Goal: Task Accomplishment & Management: Manage account settings

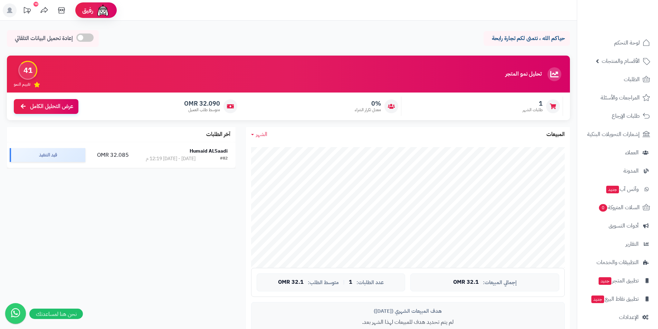
click at [130, 234] on div "تحليل نمو المتجر المرحلة الأولى 41 تقييم النمو 1 طلبات الشهر 0% معدل تكرار الشر…" at bounding box center [289, 212] width 574 height 312
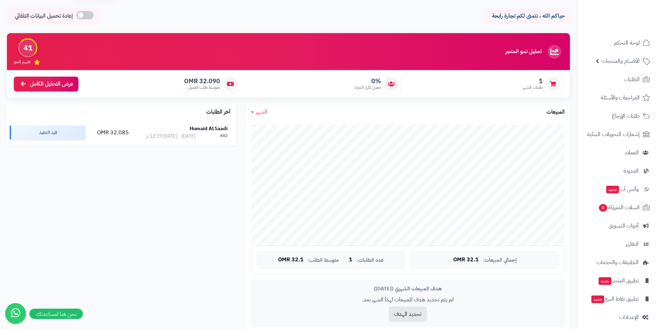
scroll to position [35, 0]
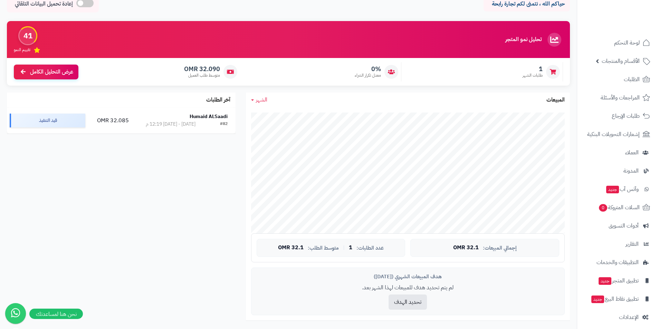
click at [172, 207] on div "تحليل نمو المتجر المرحلة الأولى 41 تقييم النمو 1 طلبات الشهر 0% معدل تكرار الشر…" at bounding box center [289, 177] width 574 height 312
click at [629, 45] on span "لوحة التحكم" at bounding box center [627, 43] width 25 height 10
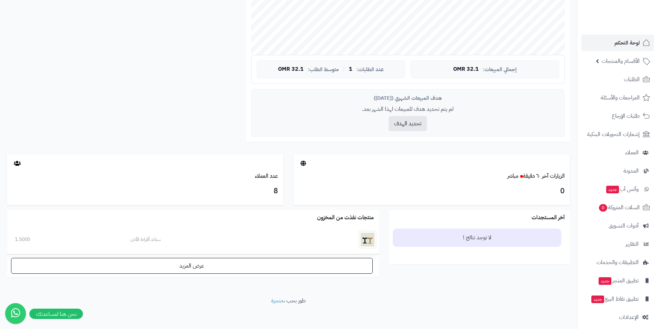
scroll to position [216, 0]
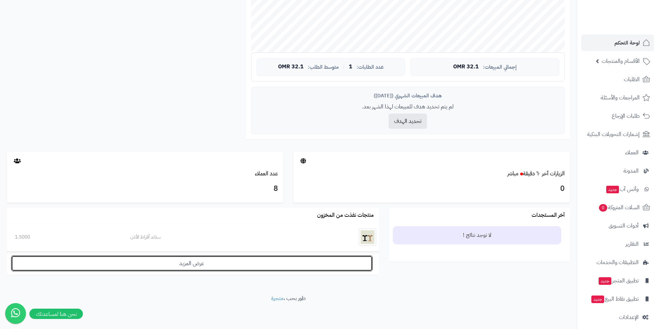
click at [335, 260] on link "عرض المزيد" at bounding box center [192, 264] width 362 height 16
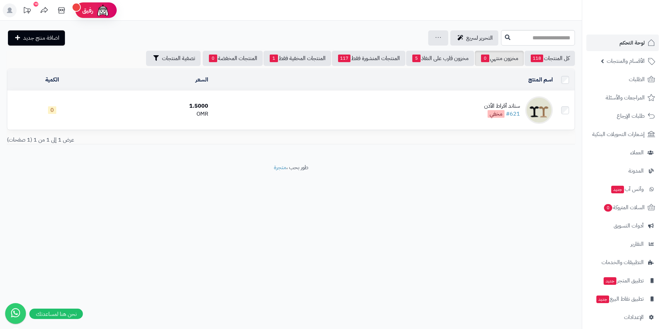
click at [455, 153] on div "**********" at bounding box center [291, 92] width 582 height 143
click at [355, 59] on link "المنتجات المنشورة فقط 117" at bounding box center [369, 58] width 74 height 15
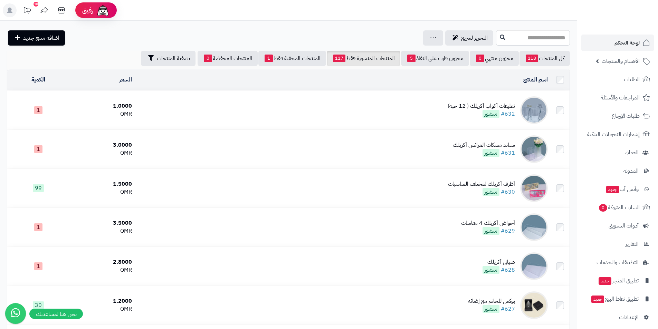
click at [384, 108] on td "تعليقات أكواب أكريلك ( 12 حبة) #632 منشور" at bounding box center [343, 110] width 416 height 39
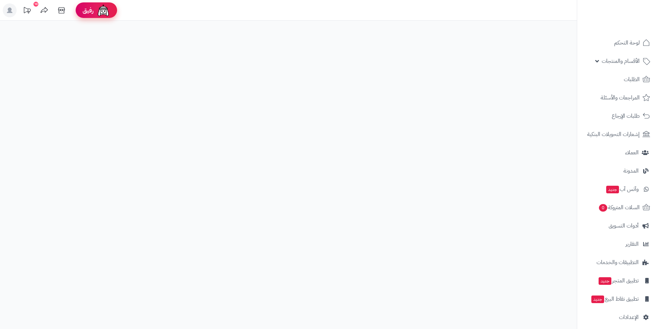
select select
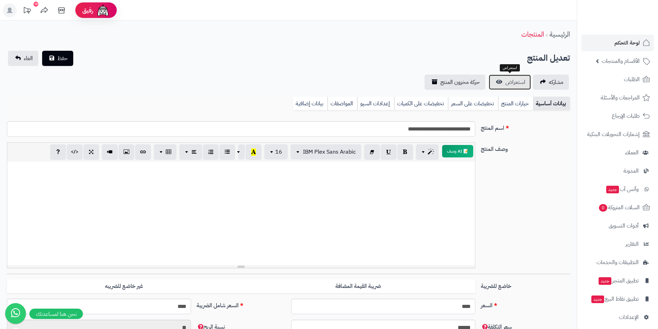
click at [510, 85] on span "استعراض" at bounding box center [516, 82] width 20 height 8
click at [544, 174] on div "وصف المنتج 📝 AI وصف p blockquote pre h1 h2 h3 h4 h5 h6 IBM Plex Sans Arabic Ari…" at bounding box center [288, 208] width 569 height 132
click at [424, 217] on div at bounding box center [241, 214] width 468 height 104
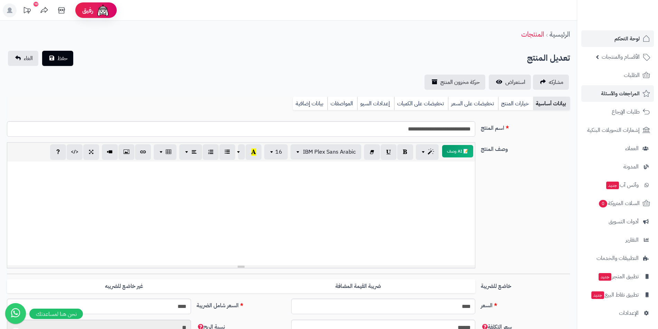
scroll to position [5, 0]
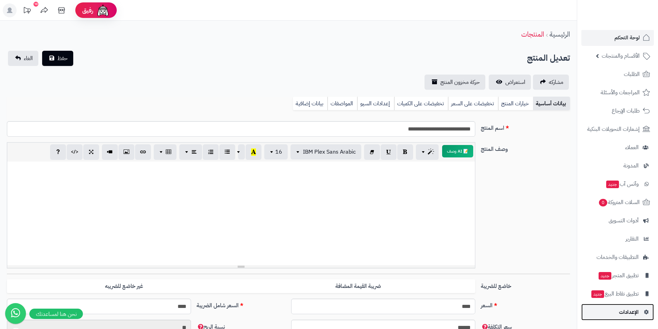
click at [648, 309] on link "الإعدادات" at bounding box center [618, 312] width 73 height 17
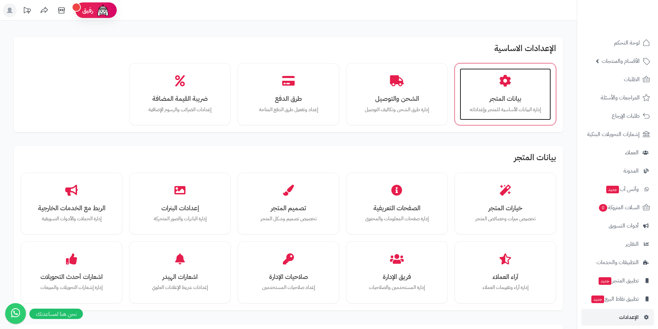
click at [521, 95] on h3 "بيانات المتجر" at bounding box center [505, 98] width 77 height 7
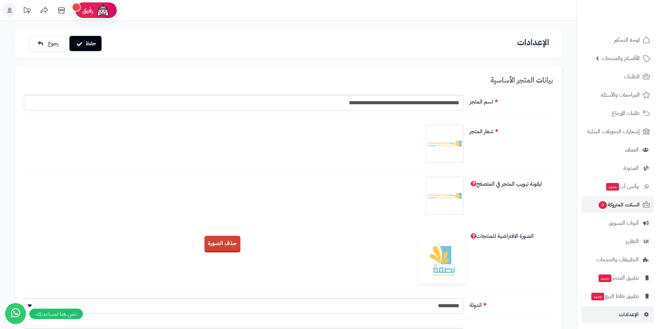
scroll to position [5, 0]
click at [630, 313] on span "الإعدادات" at bounding box center [629, 313] width 20 height 10
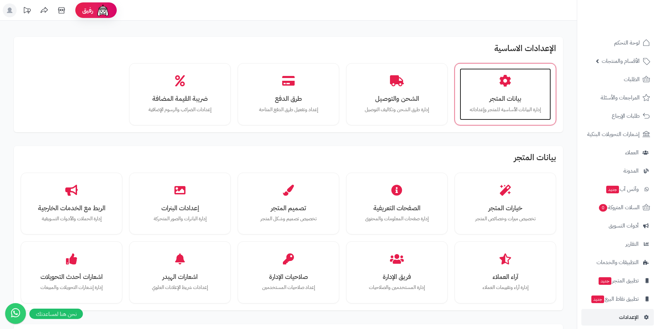
click at [502, 69] on div "بيانات المتجر إدارة البيانات الأساسية للمتجر وإعداداته" at bounding box center [505, 94] width 91 height 52
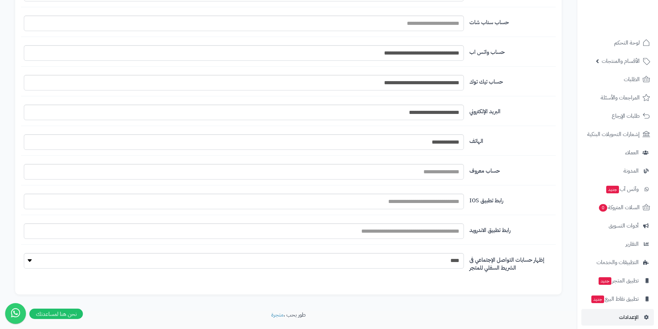
scroll to position [738, 0]
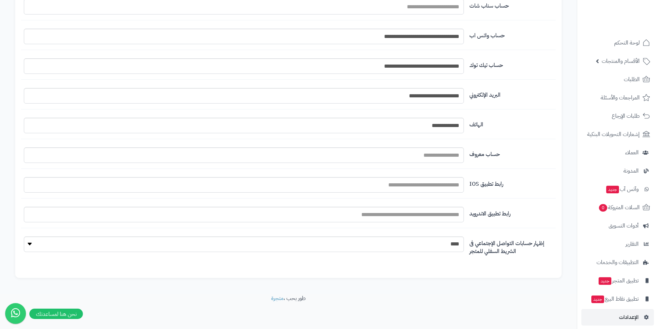
click at [532, 110] on fieldset "**********" at bounding box center [288, 61] width 529 height 416
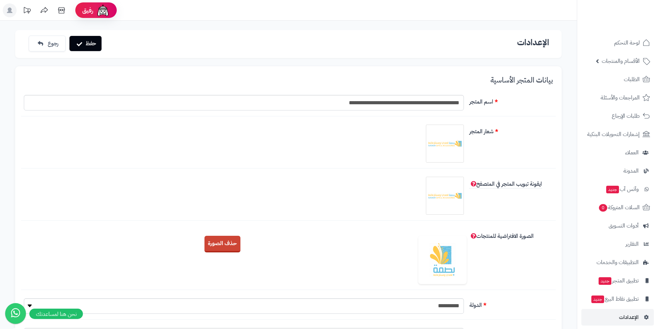
scroll to position [0, 0]
click at [95, 48] on button "حفظ" at bounding box center [85, 43] width 32 height 15
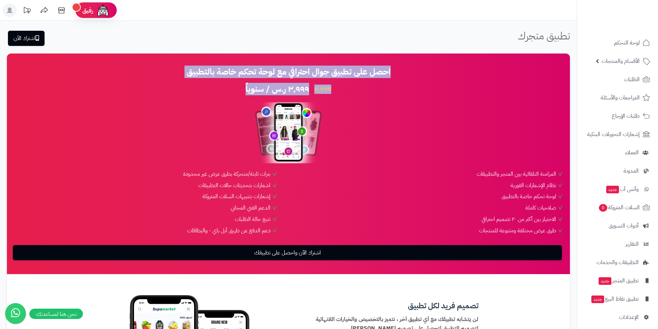
drag, startPoint x: 390, startPoint y: 72, endPoint x: 213, endPoint y: 91, distance: 177.9
click at [213, 91] on div "احصل على تطبيق جوال احترافي مع لوحة تحكم خاصة بالتطبيق 4,999 ٣,٩٩٩ ر.س / سنوياً…" at bounding box center [288, 163] width 549 height 193
click at [441, 91] on div "4,999 ٣,٩٩٩ ر.س / سنوياً" at bounding box center [288, 89] width 549 height 12
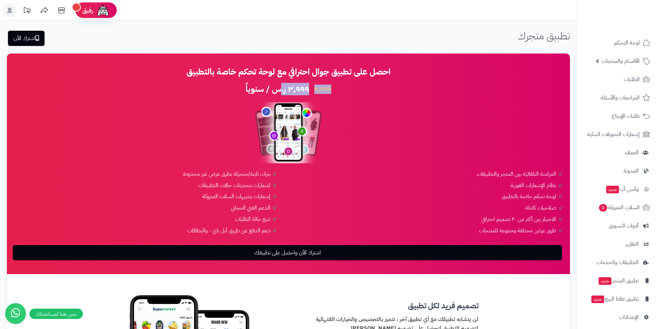
drag, startPoint x: 289, startPoint y: 83, endPoint x: 277, endPoint y: 82, distance: 11.5
click at [278, 82] on div "احصل على تطبيق جوال احترافي مع لوحة تحكم خاصة بالتطبيق 4,999 ٣,٩٩٩ ر.س / سنوياً…" at bounding box center [288, 163] width 549 height 193
click at [414, 82] on div "احصل على تطبيق جوال احترافي مع لوحة تحكم خاصة بالتطبيق 4,999 ٣,٩٩٩ ر.س / سنوياً…" at bounding box center [288, 163] width 549 height 193
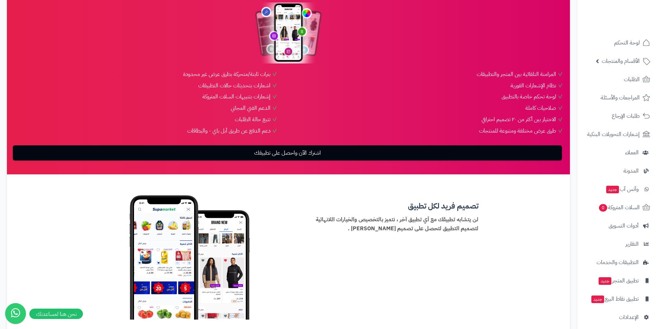
scroll to position [138, 0]
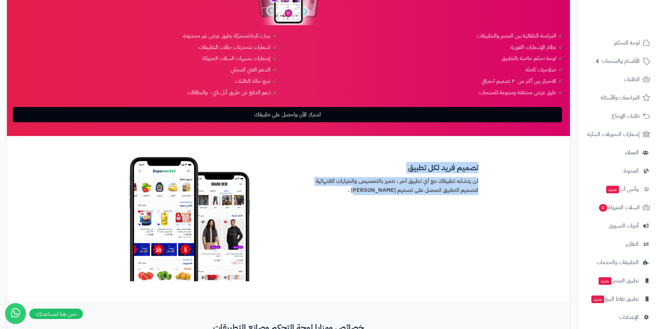
drag, startPoint x: 486, startPoint y: 165, endPoint x: 343, endPoint y: 216, distance: 151.6
click at [343, 216] on div "تصميم فريد لكل تطبيق لن يتشابه تطبيقك مع أي تطبيق آخر ، نتميز بالتخصيص والخيارا…" at bounding box center [288, 219] width 404 height 125
click at [403, 225] on div "تصميم فريد لكل تطبيق لن يتشابه تطبيقك مع أي تطبيق آخر ، نتميز بالتخصيص والخيارا…" at bounding box center [288, 219] width 404 height 125
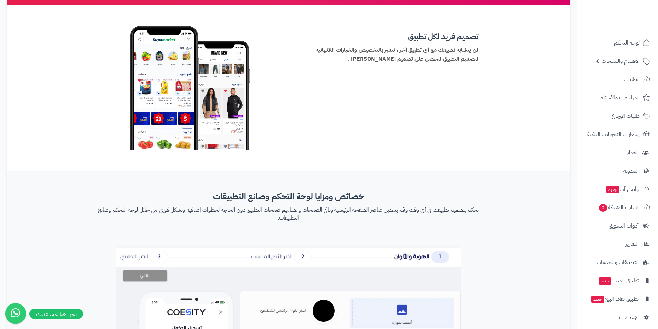
scroll to position [276, 0]
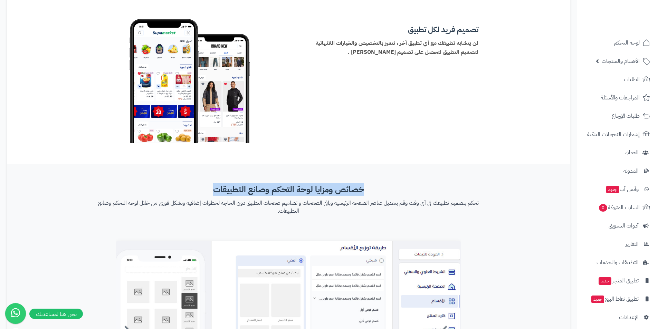
drag, startPoint x: 397, startPoint y: 177, endPoint x: 262, endPoint y: 176, distance: 135.1
click at [199, 183] on div "خصائص ومزايا لوحة التحكم وصانع التطبيقات تحكم بتصميم تطبيقك في أي وقت وقم بتعدي…" at bounding box center [288, 310] width 563 height 293
drag, startPoint x: 424, startPoint y: 174, endPoint x: 478, endPoint y: 186, distance: 55.8
click at [424, 174] on div "خصائص ومزايا لوحة التحكم وصانع التطبيقات تحكم بتصميم تطبيقك في أي وقت وقم بتعدي…" at bounding box center [288, 310] width 563 height 293
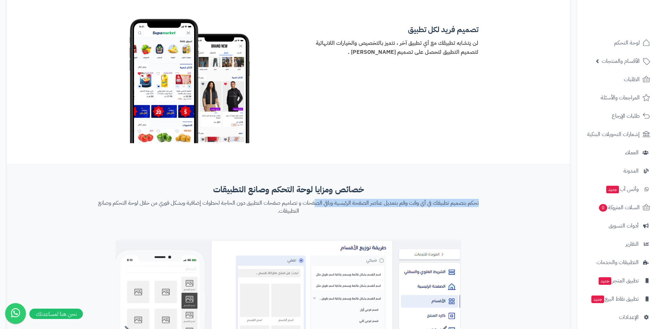
drag, startPoint x: 508, startPoint y: 201, endPoint x: 302, endPoint y: 205, distance: 206.0
click at [302, 205] on div "خصائص ومزايا لوحة التحكم وصانع التطبيقات تحكم بتصميم تطبيقك في أي وقت وقم بتعدي…" at bounding box center [288, 310] width 563 height 293
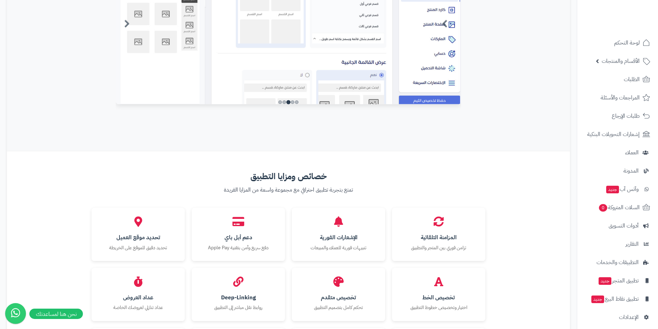
scroll to position [587, 0]
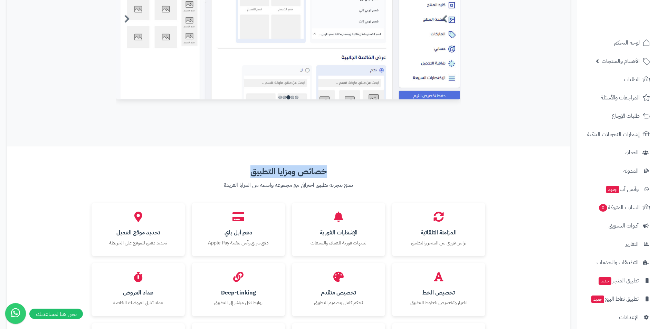
drag, startPoint x: 349, startPoint y: 166, endPoint x: 191, endPoint y: 171, distance: 158.0
click at [190, 171] on h3 "خصائص ومزايا التطبيق" at bounding box center [289, 171] width 394 height 9
drag, startPoint x: 408, startPoint y: 186, endPoint x: 171, endPoint y: 190, distance: 237.1
click at [171, 190] on div "خصائص ومزايا التطبيق تمتع بتجربة تطبيق احترافي مع مجموعة واسعة من المزايا الفري…" at bounding box center [288, 185] width 404 height 36
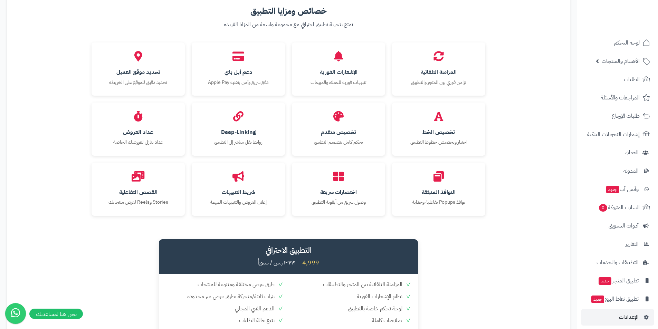
scroll to position [727, 0]
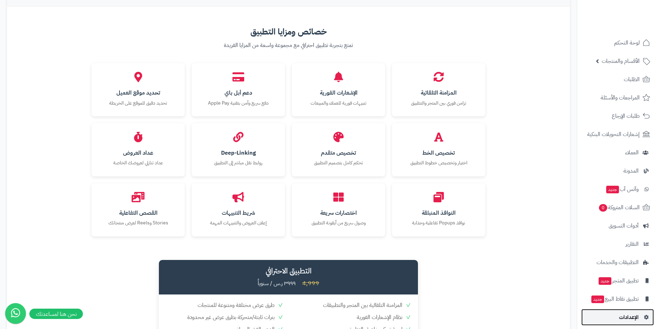
click at [629, 317] on span "الإعدادات" at bounding box center [629, 318] width 20 height 10
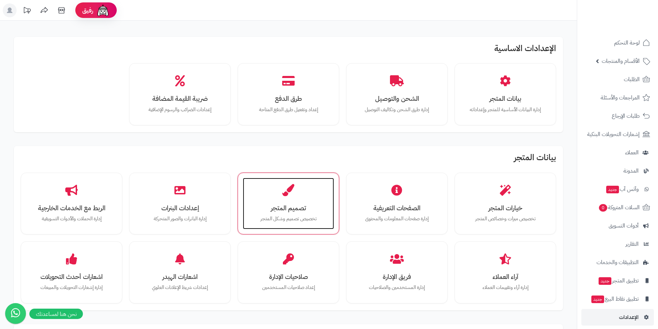
click at [289, 217] on p "تخصيص تصميم وشكل المتجر" at bounding box center [288, 219] width 77 height 8
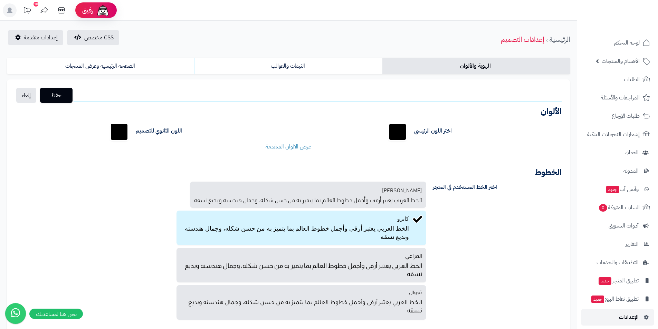
click at [625, 316] on span "الإعدادات" at bounding box center [629, 318] width 20 height 10
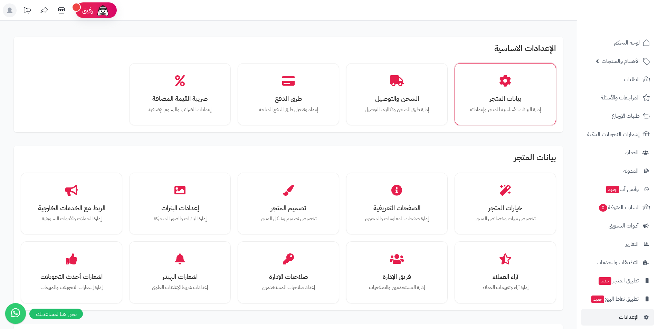
scroll to position [35, 0]
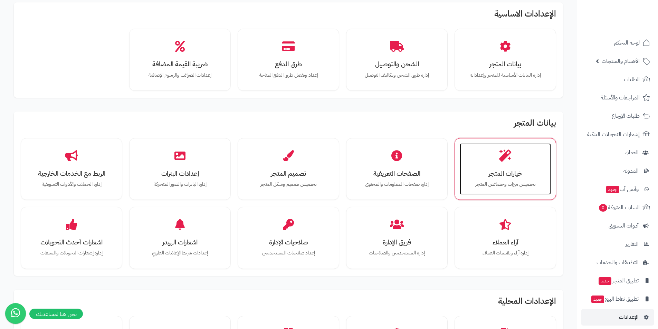
click at [499, 177] on h3 "خيارات المتجر" at bounding box center [505, 173] width 77 height 7
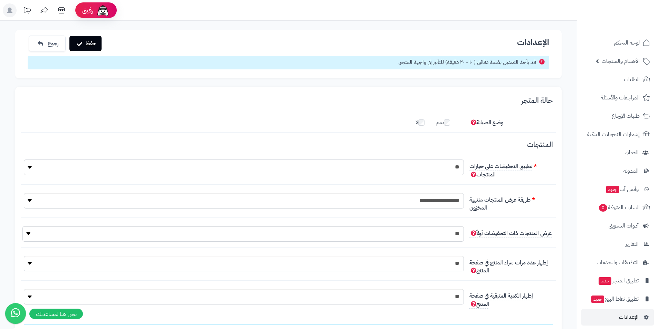
scroll to position [5, 0]
click at [94, 46] on button "حفظ" at bounding box center [85, 43] width 32 height 15
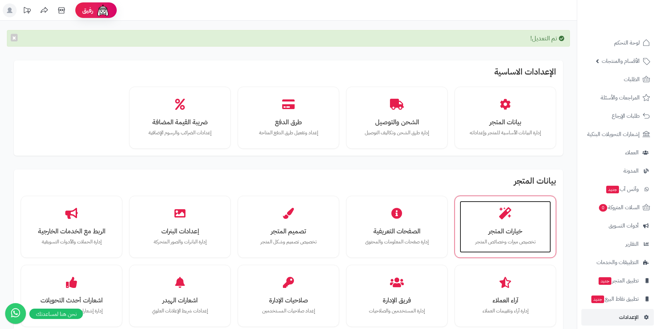
click at [507, 231] on h3 "خيارات المتجر" at bounding box center [505, 231] width 77 height 7
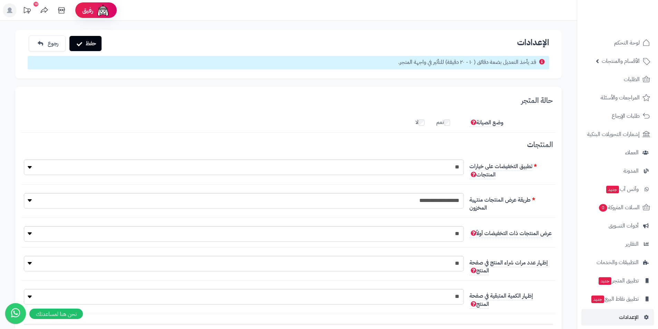
scroll to position [5, 0]
click at [93, 47] on button "حفظ" at bounding box center [85, 43] width 32 height 15
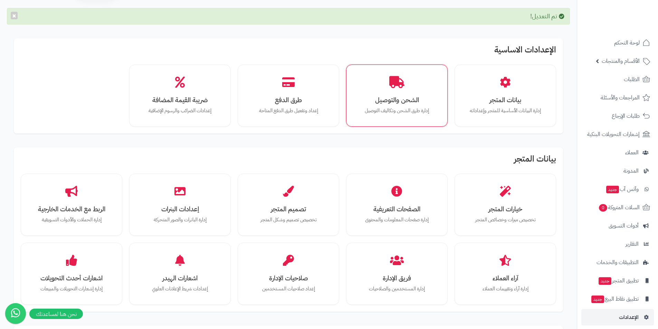
scroll to position [35, 0]
